Goal: Find specific page/section

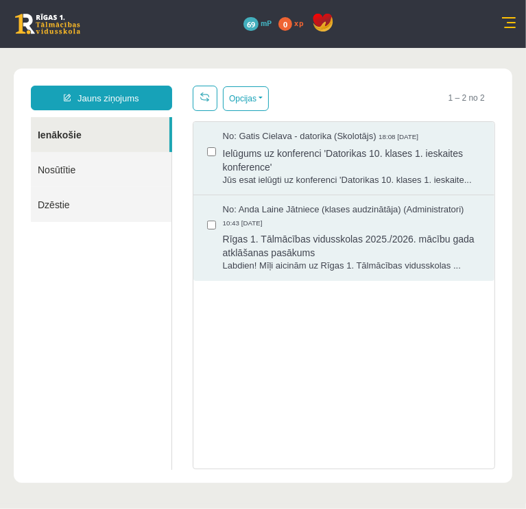
click at [42, 27] on link at bounding box center [47, 24] width 65 height 21
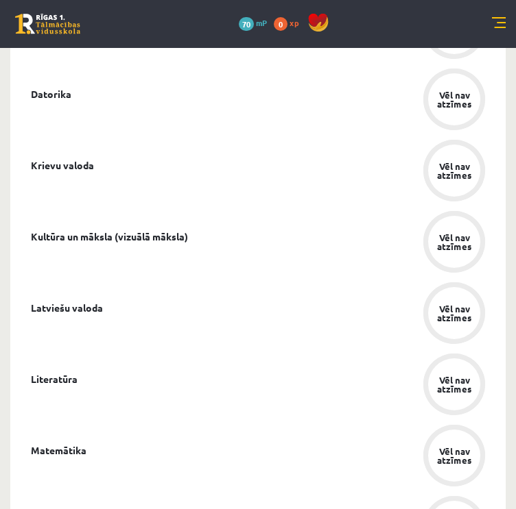
scroll to position [494, 0]
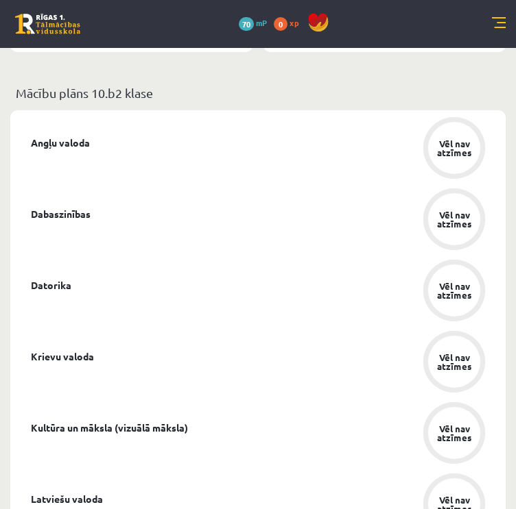
click at [500, 19] on link at bounding box center [499, 24] width 14 height 14
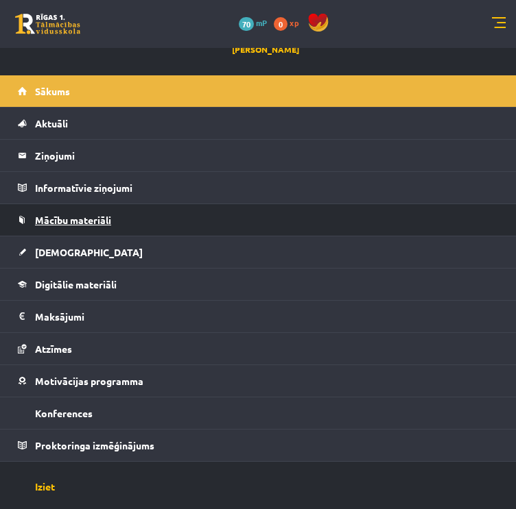
scroll to position [34, 0]
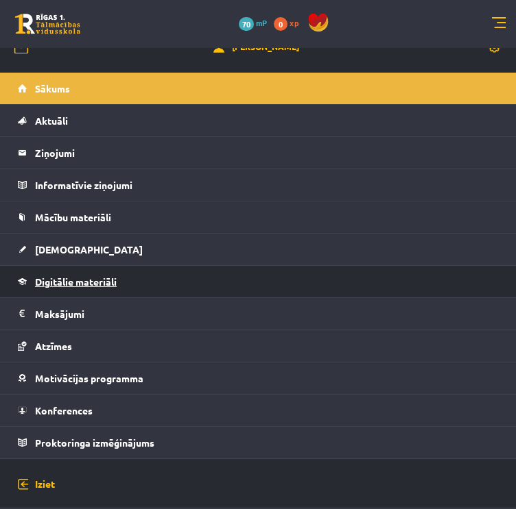
click at [53, 276] on span "Digitālie materiāli" at bounding box center [76, 282] width 82 height 12
